Goal: Task Accomplishment & Management: Use online tool/utility

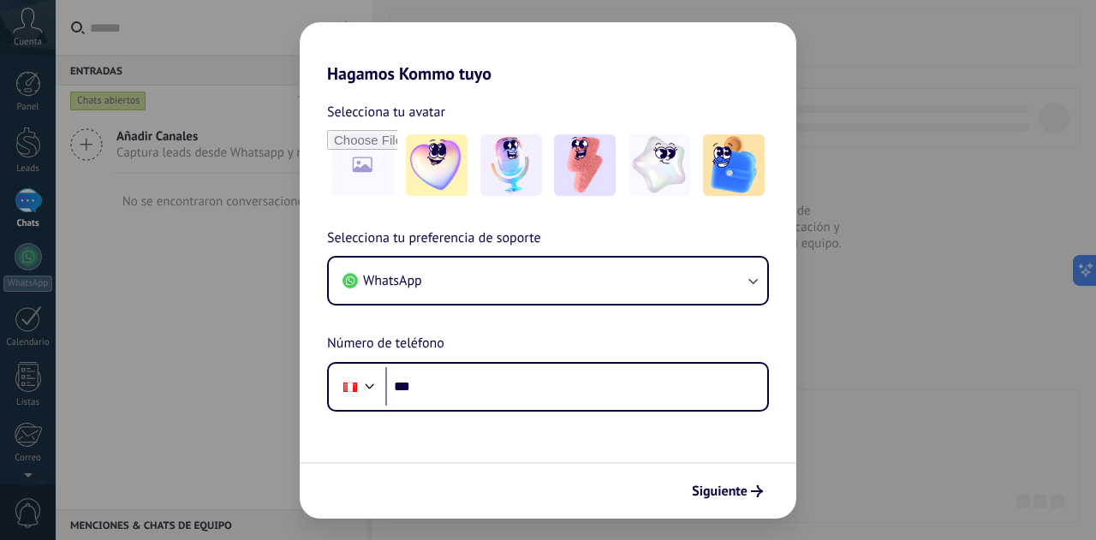
click at [145, 29] on div "Hagamos Kommo tuyo Selecciona tu avatar Selecciona tu preferencia de soporte Wh…" at bounding box center [548, 270] width 1096 height 540
click at [133, 302] on div "Hagamos Kommo tuyo Selecciona tu avatar Selecciona tu preferencia de soporte Wh…" at bounding box center [548, 270] width 1096 height 540
click at [2, 254] on div "Hagamos Kommo tuyo Selecciona tu avatar Selecciona tu preferencia de soporte Wh…" at bounding box center [548, 270] width 1096 height 540
click at [21, 261] on div "Hagamos Kommo tuyo Selecciona tu avatar Selecciona tu preferencia de soporte Wh…" at bounding box center [548, 270] width 1096 height 540
click at [22, 261] on div "Hagamos Kommo tuyo Selecciona tu avatar Selecciona tu preferencia de soporte Wh…" at bounding box center [548, 270] width 1096 height 540
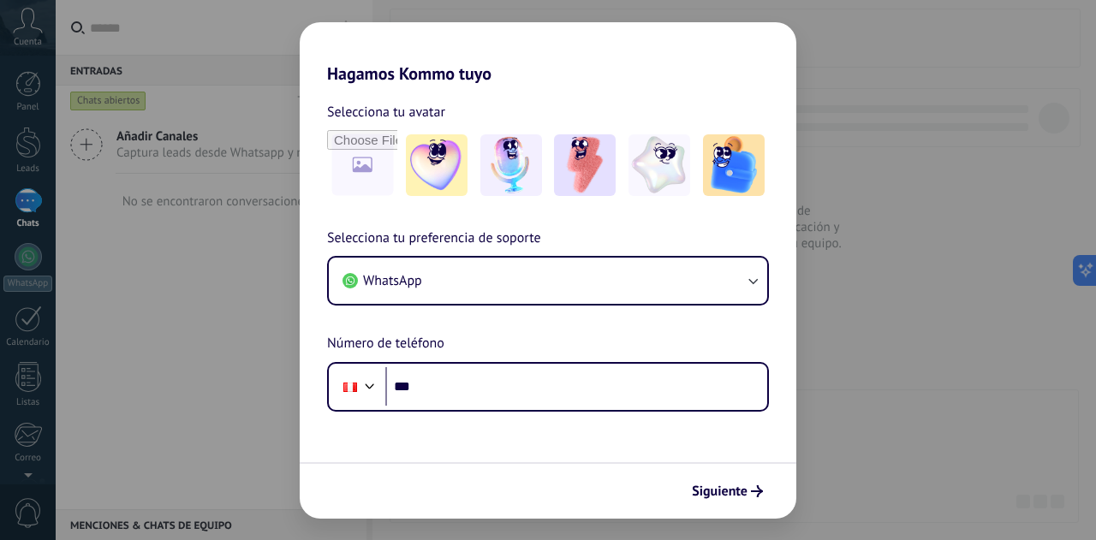
click at [26, 259] on div "Hagamos Kommo tuyo Selecciona tu avatar Selecciona tu preferencia de soporte Wh…" at bounding box center [548, 270] width 1096 height 540
click at [630, 59] on h2 "Hagamos Kommo tuyo" at bounding box center [548, 53] width 497 height 62
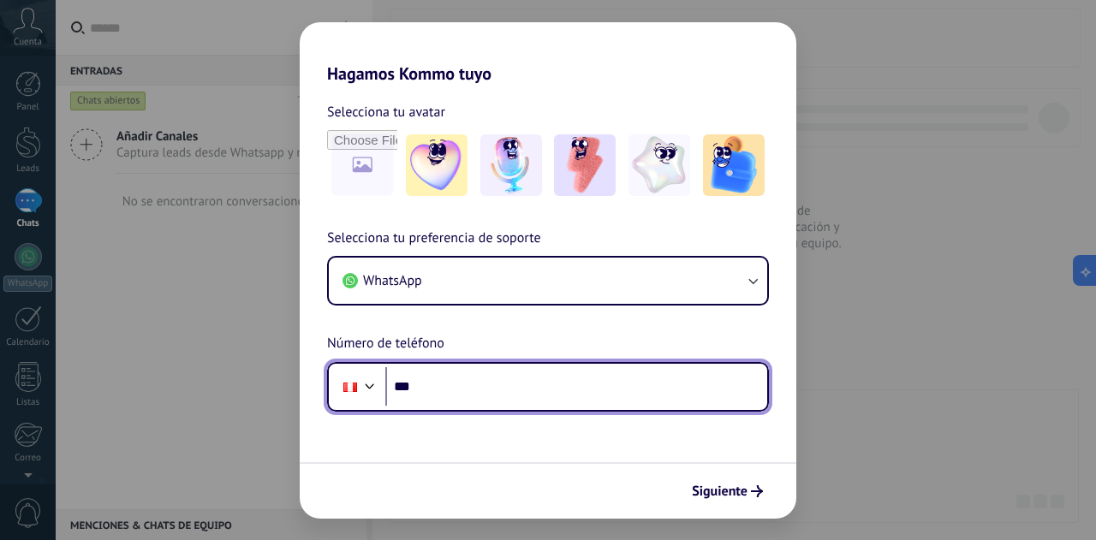
click at [592, 388] on input "***" at bounding box center [576, 386] width 382 height 39
type input "**********"
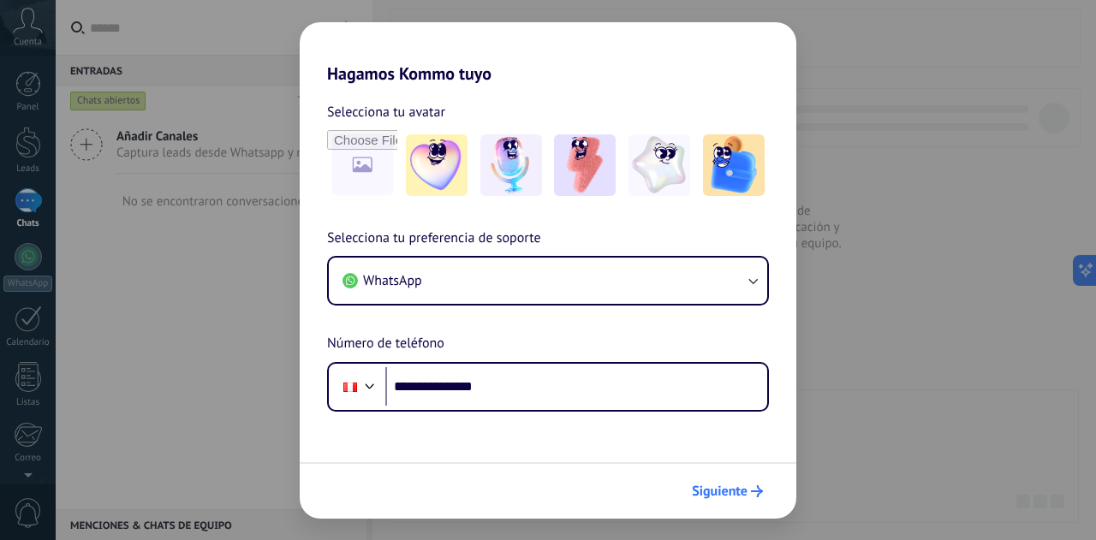
click at [726, 486] on span "Siguiente" at bounding box center [720, 492] width 56 height 12
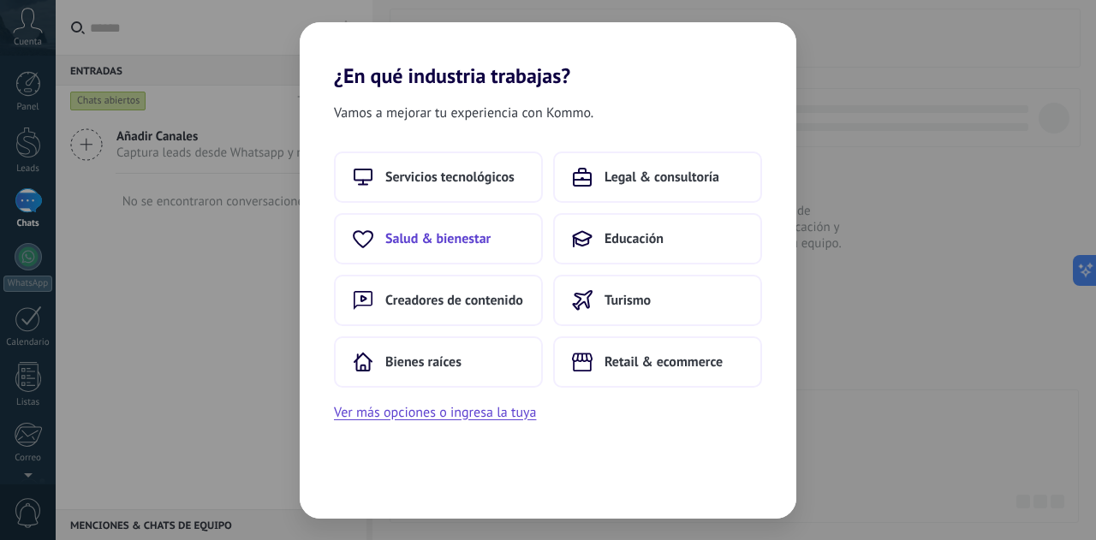
click at [485, 239] on span "Salud & bienestar" at bounding box center [437, 238] width 105 height 17
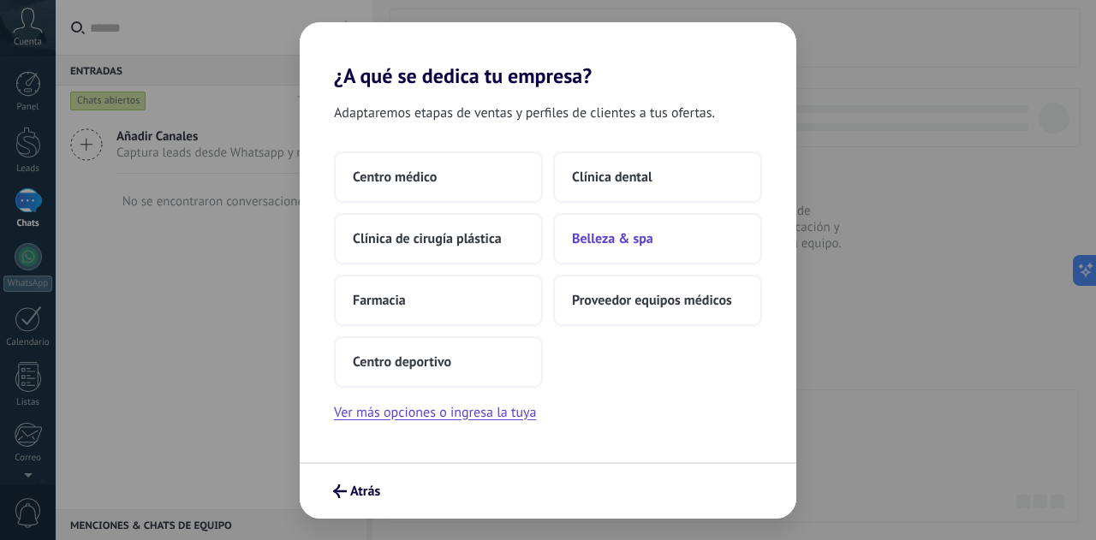
click at [649, 236] on span "Belleza & spa" at bounding box center [612, 238] width 81 height 17
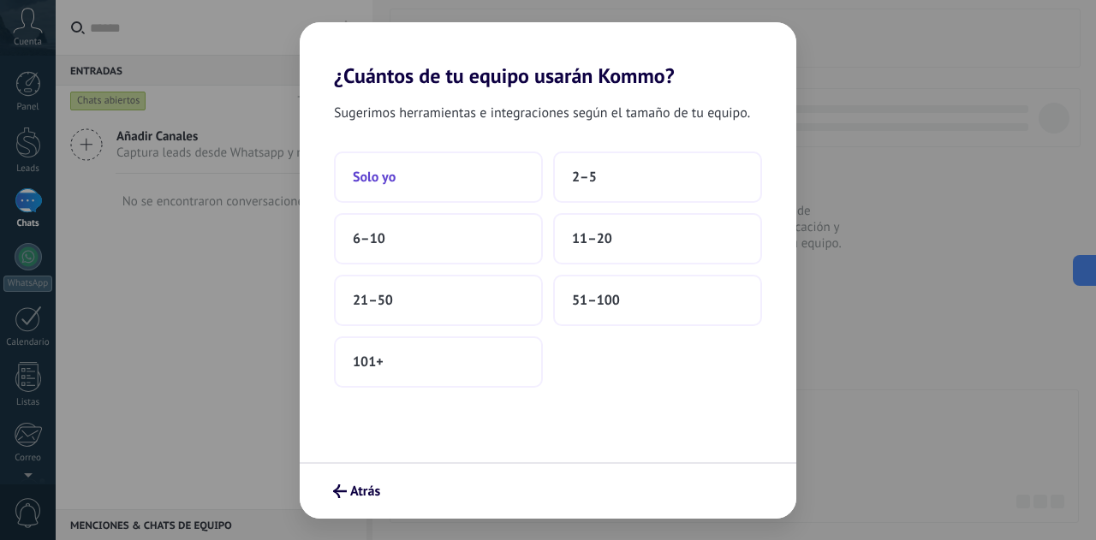
click at [385, 169] on span "Solo yo" at bounding box center [374, 177] width 43 height 17
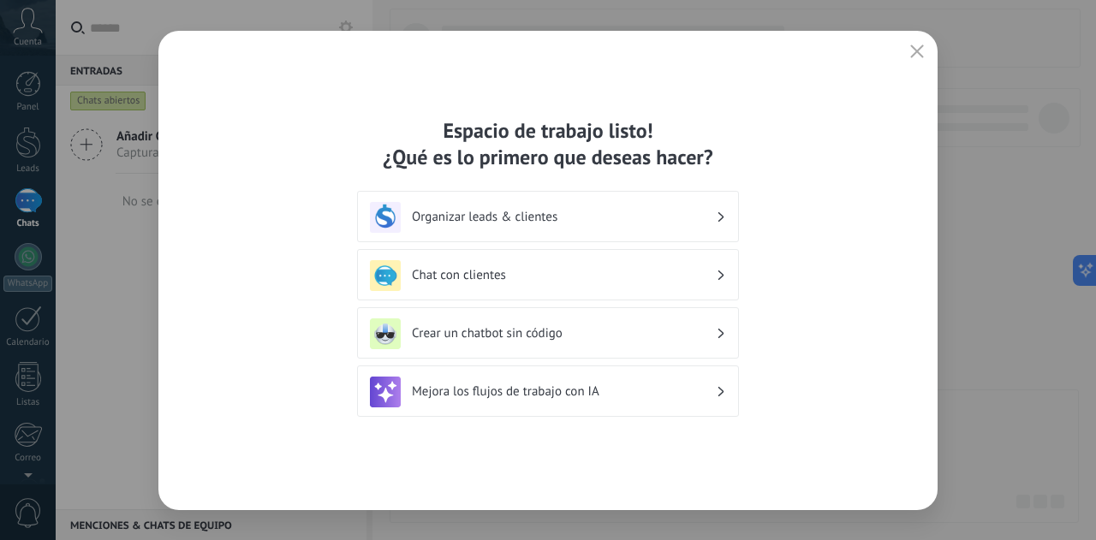
click at [924, 60] on button "button" at bounding box center [917, 52] width 22 height 24
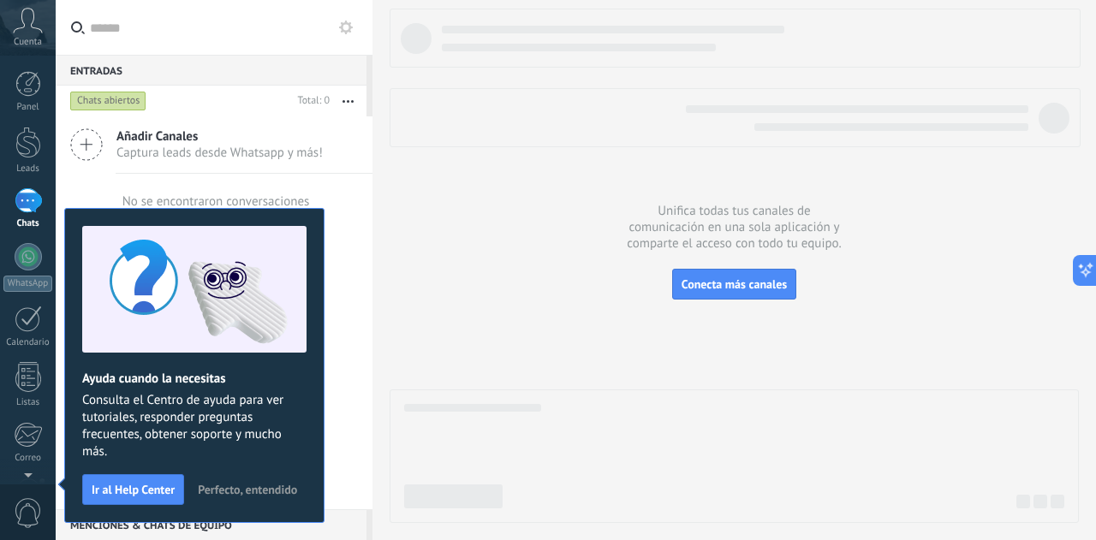
click at [267, 494] on span "Perfecto, entendido" at bounding box center [247, 490] width 99 height 12
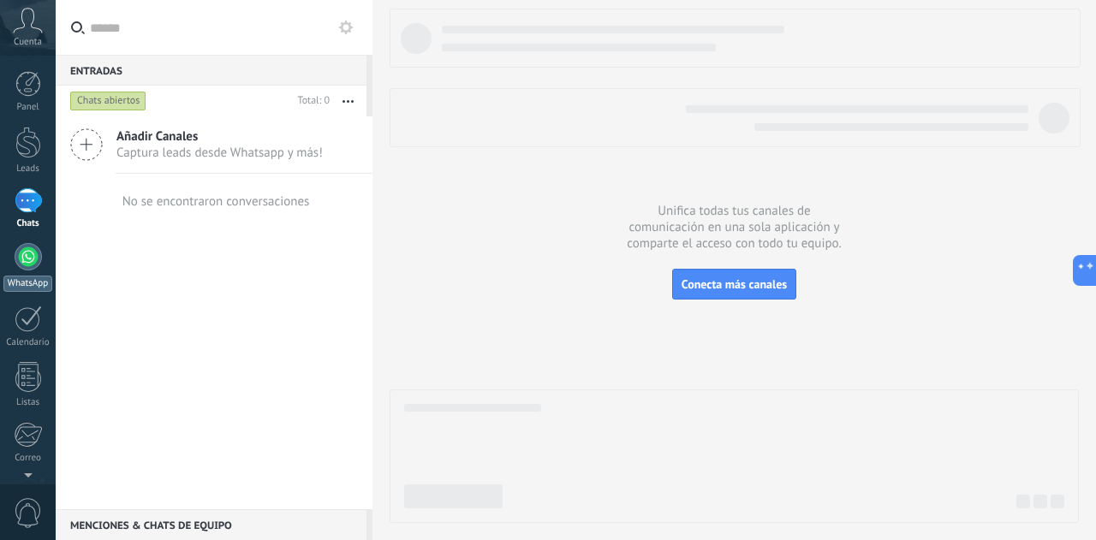
click at [22, 254] on div at bounding box center [28, 256] width 27 height 27
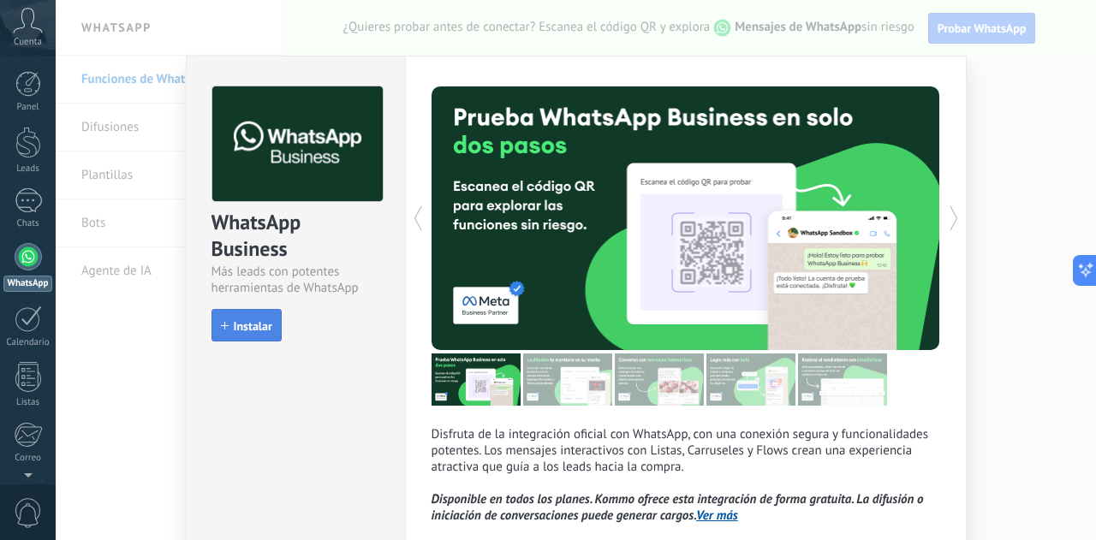
click at [266, 325] on span "Instalar" at bounding box center [253, 326] width 39 height 12
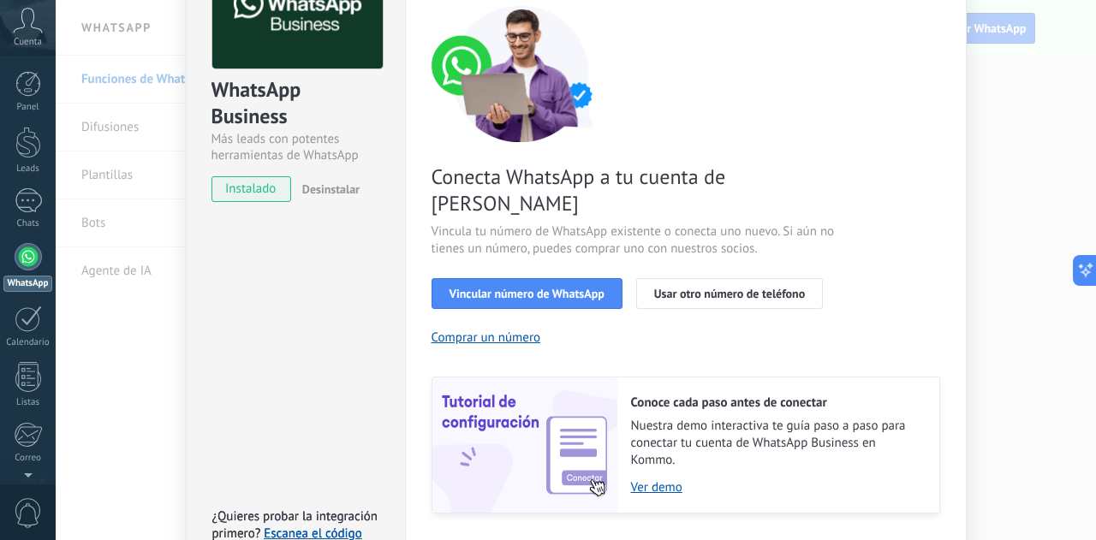
scroll to position [48, 0]
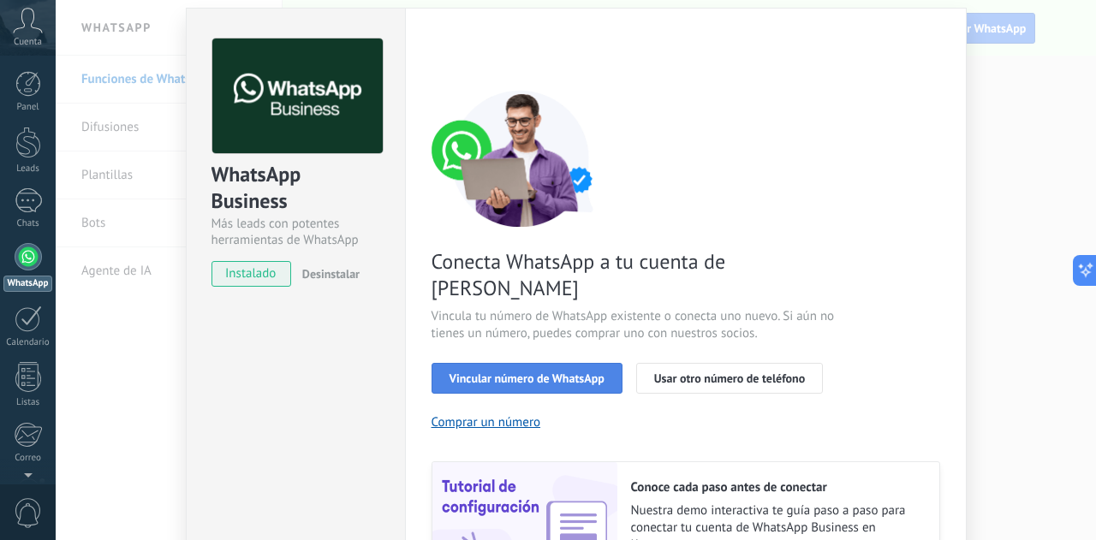
click at [496, 373] on span "Vincular número de WhatsApp" at bounding box center [527, 379] width 155 height 12
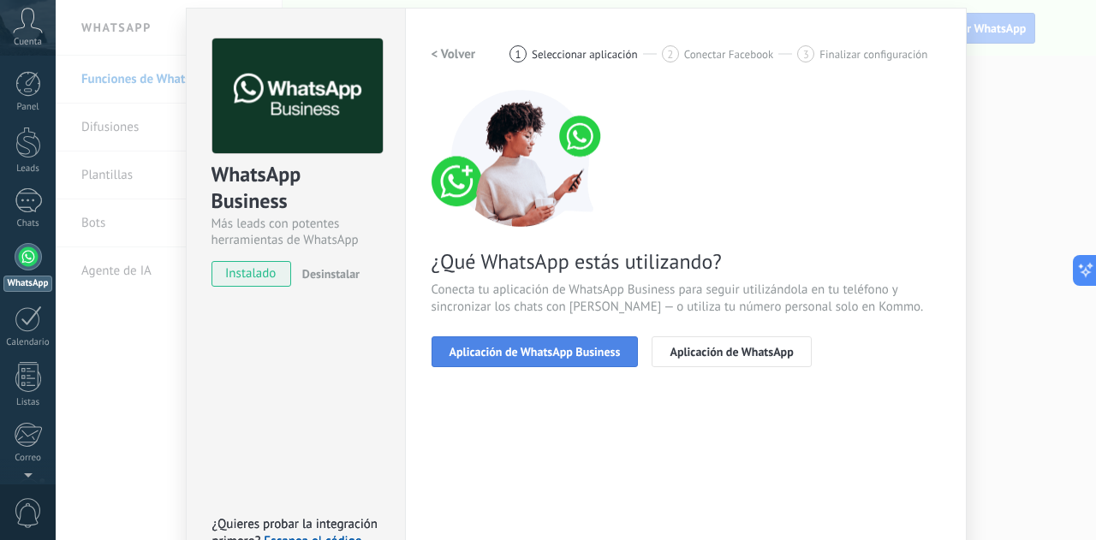
click at [519, 354] on span "Aplicación de WhatsApp Business" at bounding box center [535, 352] width 171 height 12
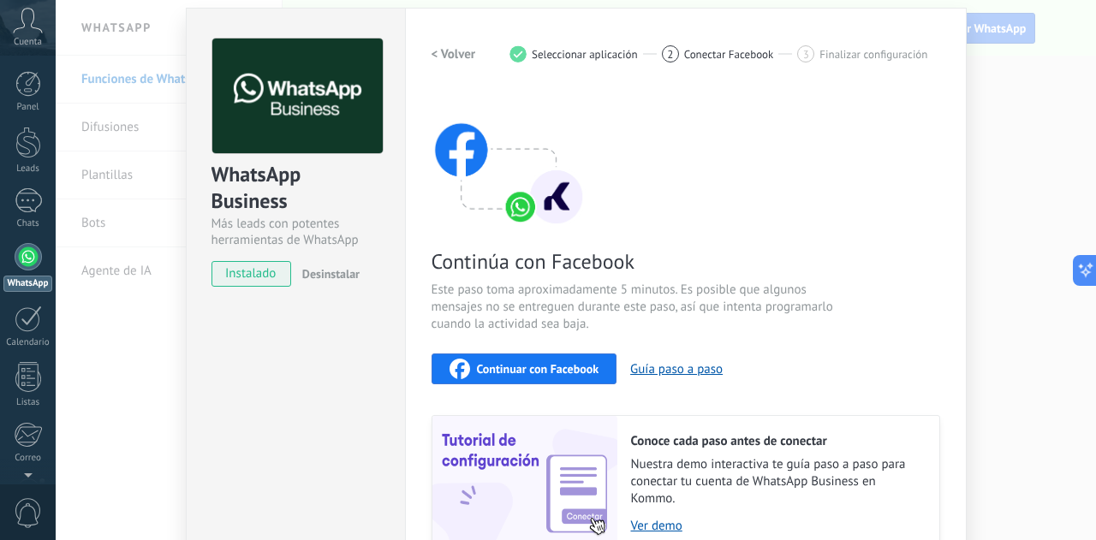
click at [544, 366] on span "Continuar con Facebook" at bounding box center [538, 369] width 122 height 12
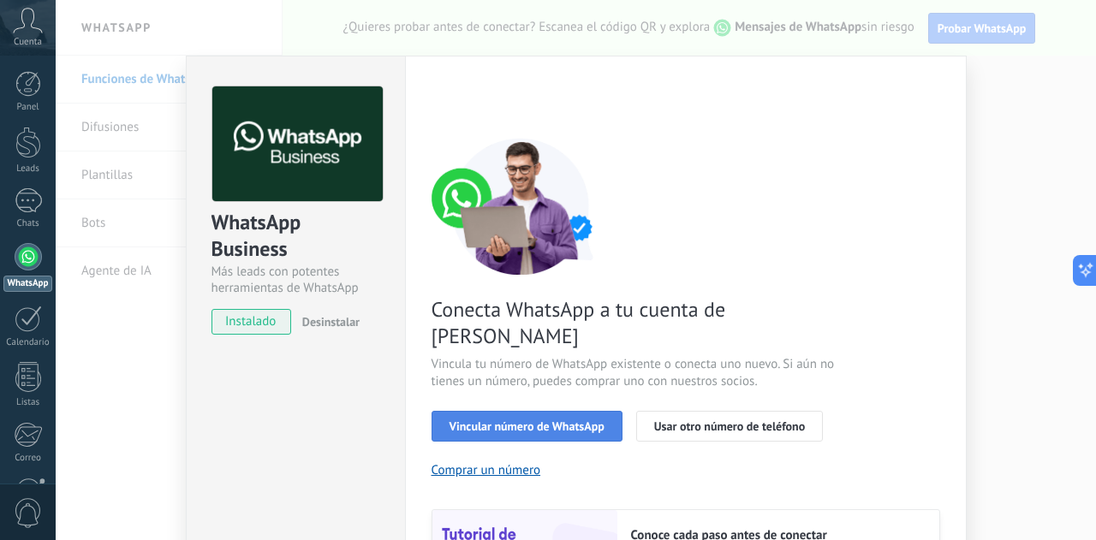
click at [513, 420] on span "Vincular número de WhatsApp" at bounding box center [527, 426] width 155 height 12
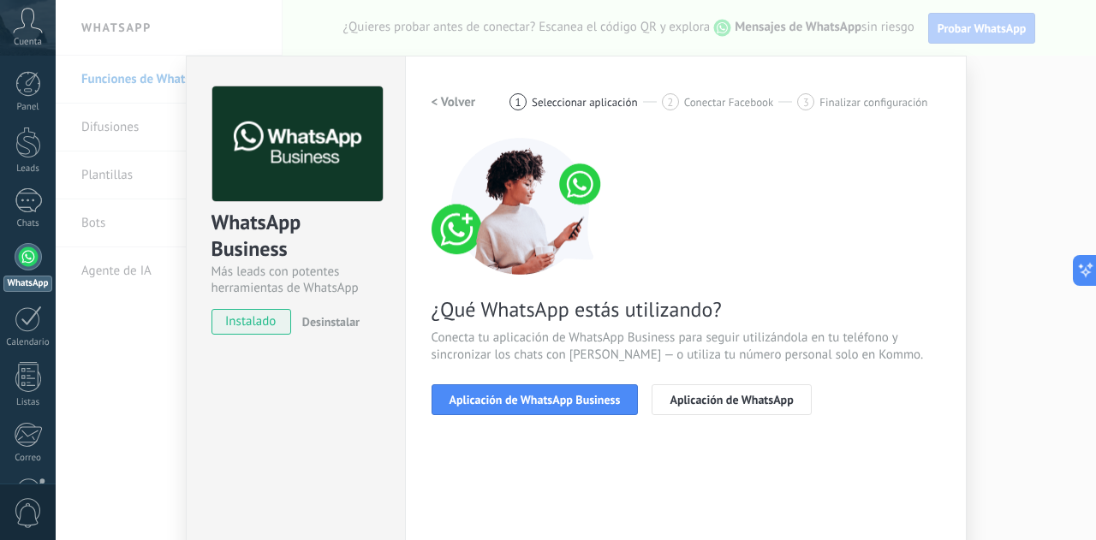
click at [513, 399] on span "Aplicación de WhatsApp Business" at bounding box center [535, 400] width 171 height 12
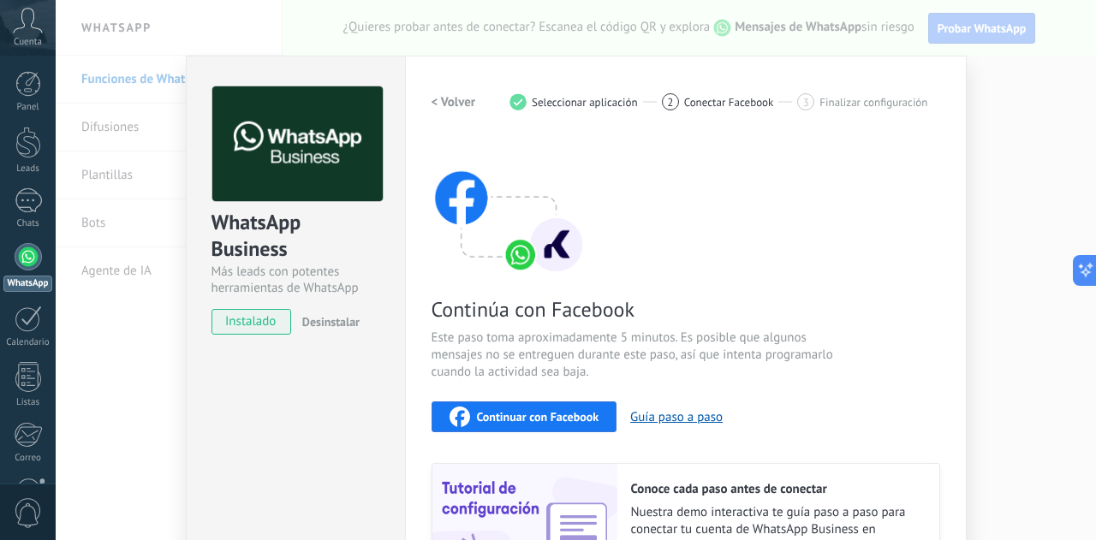
click at [519, 415] on span "Continuar con Facebook" at bounding box center [538, 417] width 122 height 12
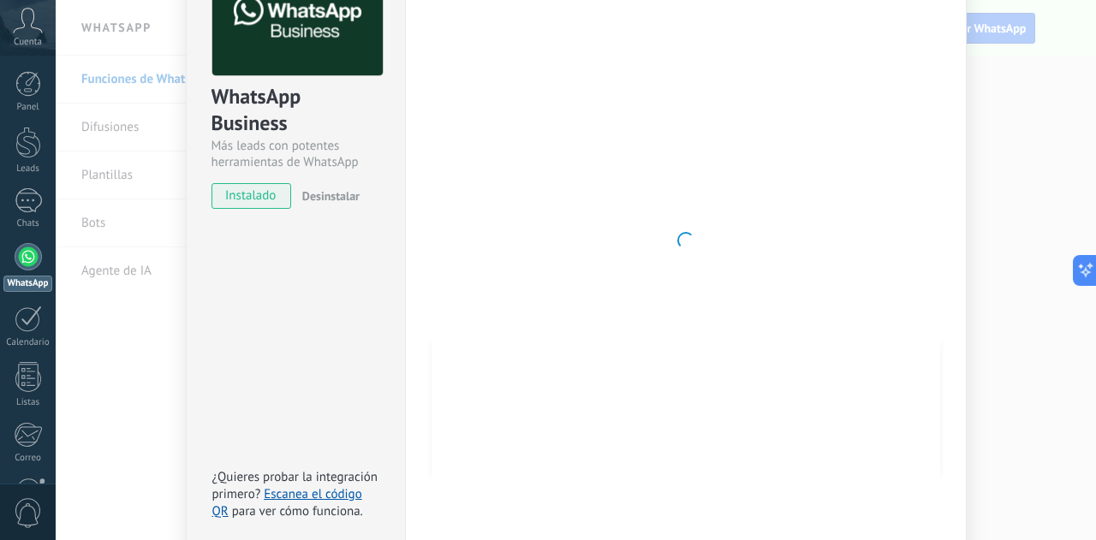
scroll to position [199, 0]
